Goal: Task Accomplishment & Management: Complete application form

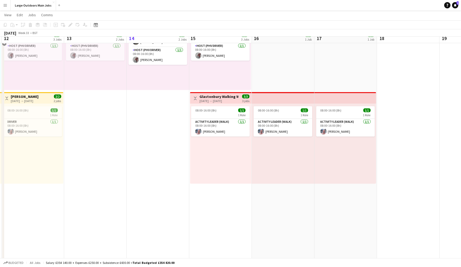
scroll to position [164, 0]
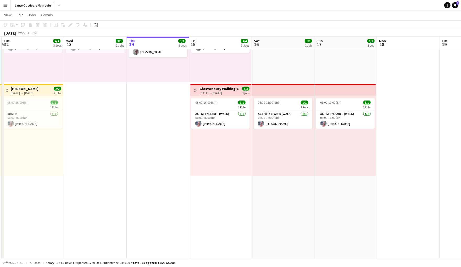
click at [211, 90] on h3 "Glastonbury Walking Weekend - Explore Myths & Legends" at bounding box center [219, 88] width 39 height 5
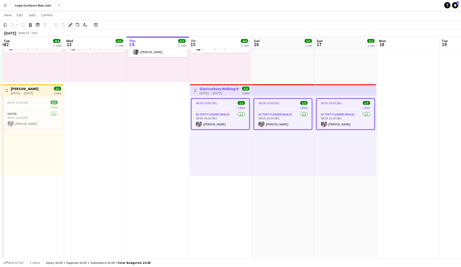
click at [68, 23] on icon "Edit" at bounding box center [70, 25] width 4 height 4
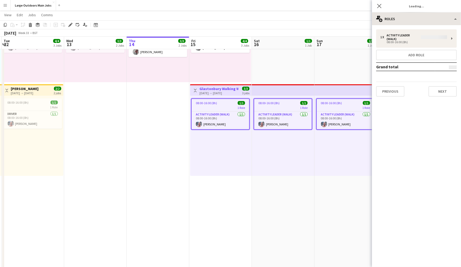
type input "**********"
click at [434, 16] on div "multiple-users-add Roles" at bounding box center [416, 19] width 89 height 13
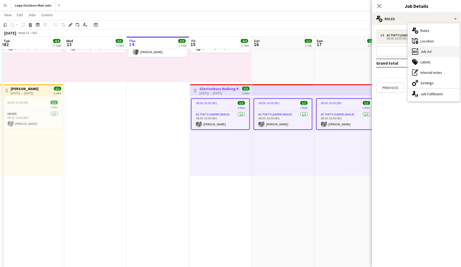
click at [435, 52] on div "ads-window Job Ad" at bounding box center [434, 51] width 52 height 10
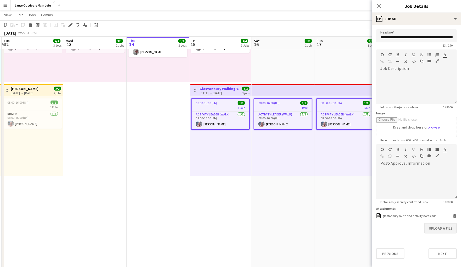
click at [440, 234] on button "Upload a file" at bounding box center [440, 228] width 32 height 10
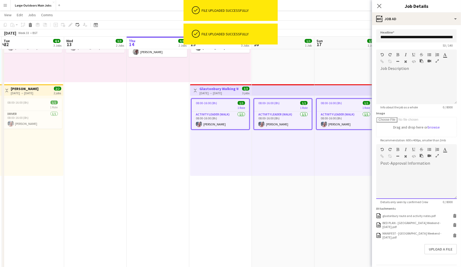
click at [434, 183] on div at bounding box center [416, 183] width 81 height 31
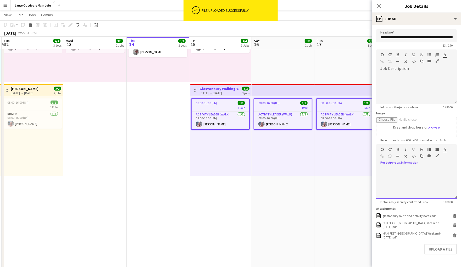
click at [438, 158] on icon "button" at bounding box center [437, 156] width 3 height 4
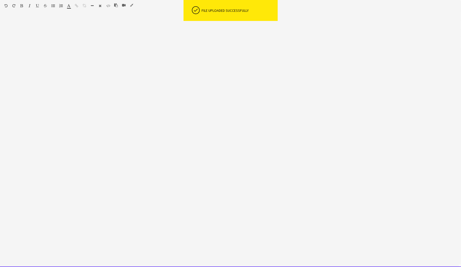
click at [163, 78] on div at bounding box center [230, 142] width 461 height 250
click at [24, 6] on div at bounding box center [35, 7] width 31 height 6
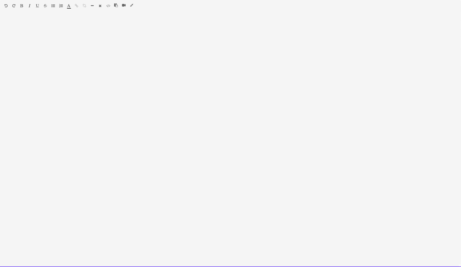
click at [23, 6] on icon "button" at bounding box center [21, 6] width 3 height 4
drag, startPoint x: 19, startPoint y: 4, endPoint x: 23, endPoint y: 8, distance: 5.4
click at [20, 4] on div "Standard Heading 1 Heading 2 Heading 3 Heading 4 Heading 5 Heading 6 Heading 7 …" at bounding box center [230, 6] width 461 height 13
drag, startPoint x: 21, startPoint y: 5, endPoint x: 61, endPoint y: 15, distance: 40.5
click at [21, 5] on icon "button" at bounding box center [21, 6] width 3 height 4
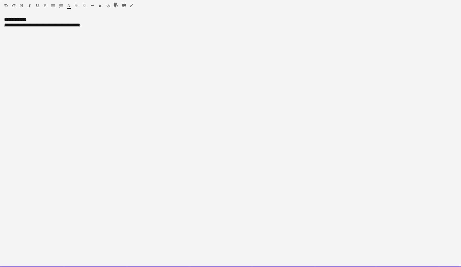
drag, startPoint x: 22, startPoint y: 7, endPoint x: 45, endPoint y: 17, distance: 25.0
click at [22, 7] on icon "button" at bounding box center [21, 6] width 3 height 4
click at [21, 6] on icon "button" at bounding box center [21, 6] width 3 height 4
click at [93, 51] on div "**********" at bounding box center [230, 47] width 453 height 6
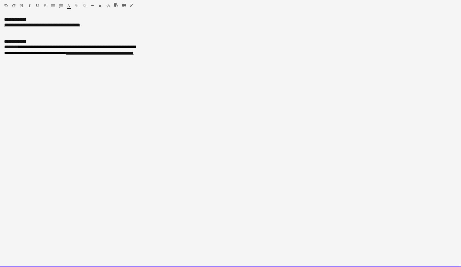
click at [130, 5] on icon "button" at bounding box center [131, 5] width 3 height 4
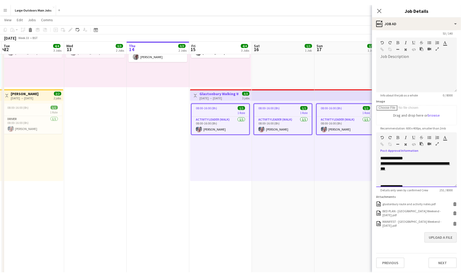
scroll to position [36, 0]
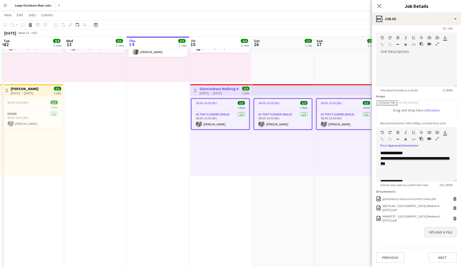
click at [442, 232] on button "Upload a file" at bounding box center [440, 232] width 32 height 10
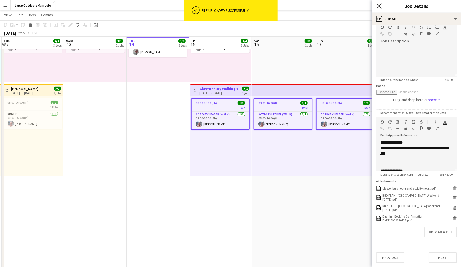
click at [380, 7] on icon "Close pop-in" at bounding box center [379, 5] width 5 height 5
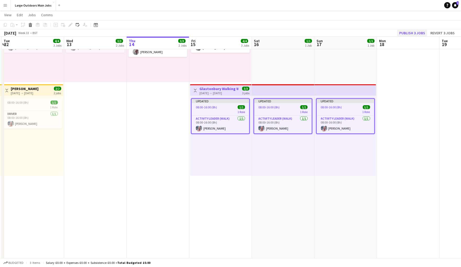
click at [409, 32] on button "Publish 3 jobs" at bounding box center [412, 33] width 30 height 7
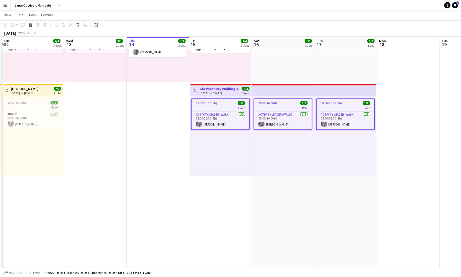
click at [99, 24] on div "Date picker" at bounding box center [96, 25] width 6 height 6
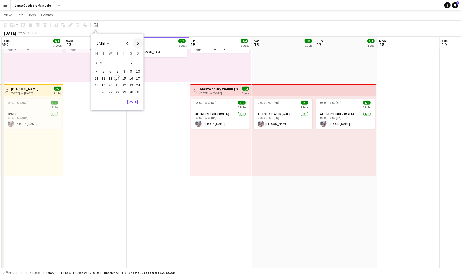
click at [140, 43] on span "Next month" at bounding box center [138, 43] width 10 height 10
click at [124, 69] on span "5" at bounding box center [124, 70] width 6 height 6
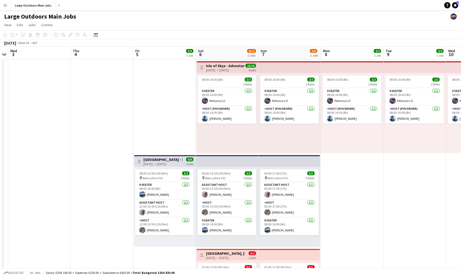
scroll to position [0, 0]
